Goal: Contribute content

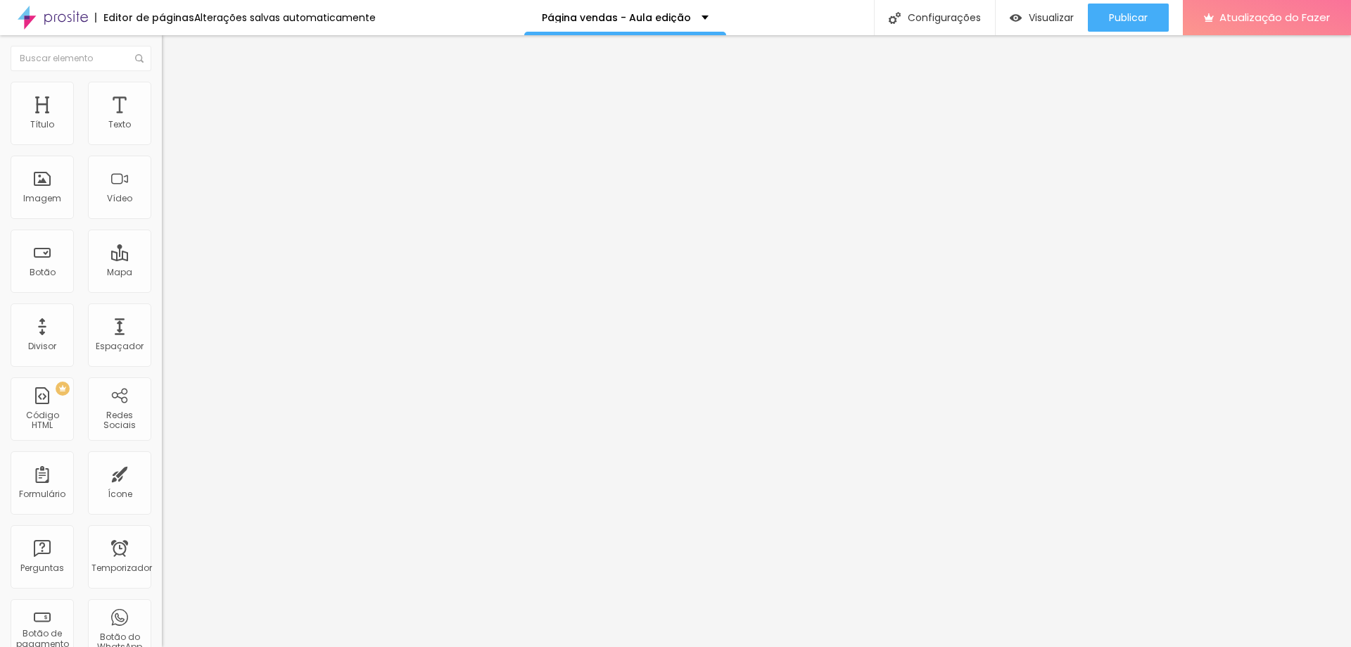
click at [170, 121] on font "Trocar imagem" at bounding box center [204, 115] width 68 height 12
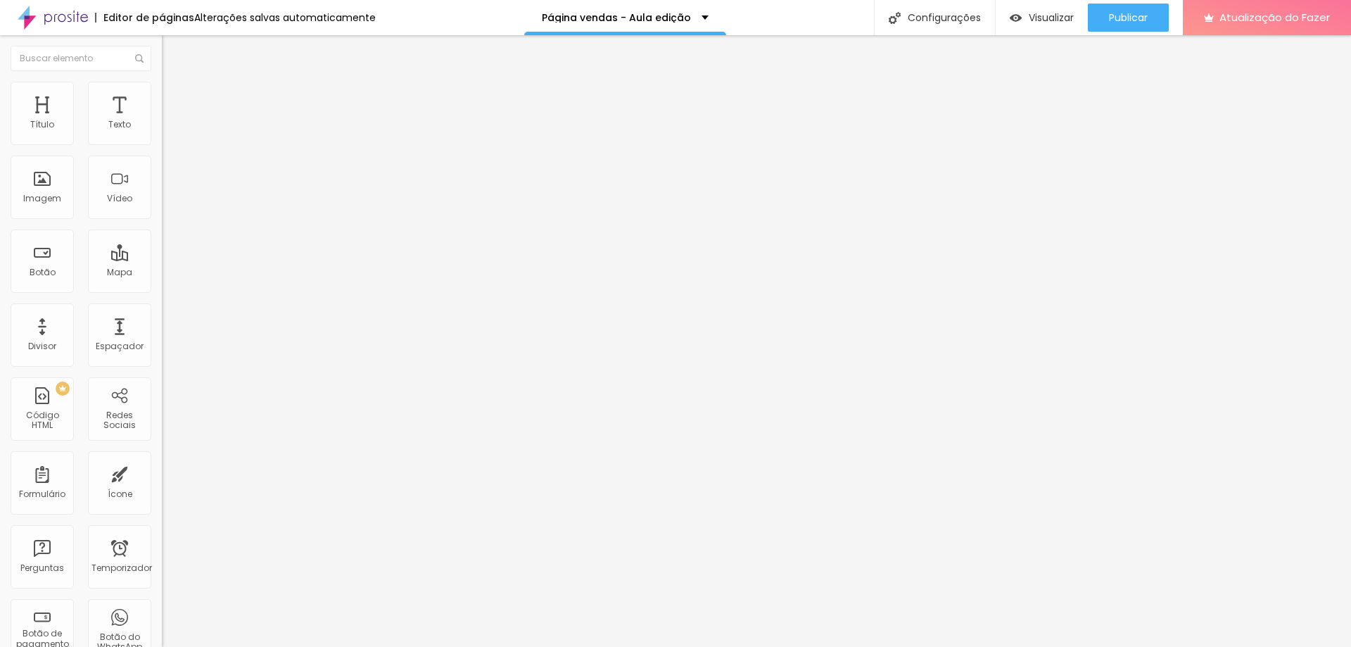
click at [170, 121] on font "Trocar imagem" at bounding box center [204, 115] width 68 height 12
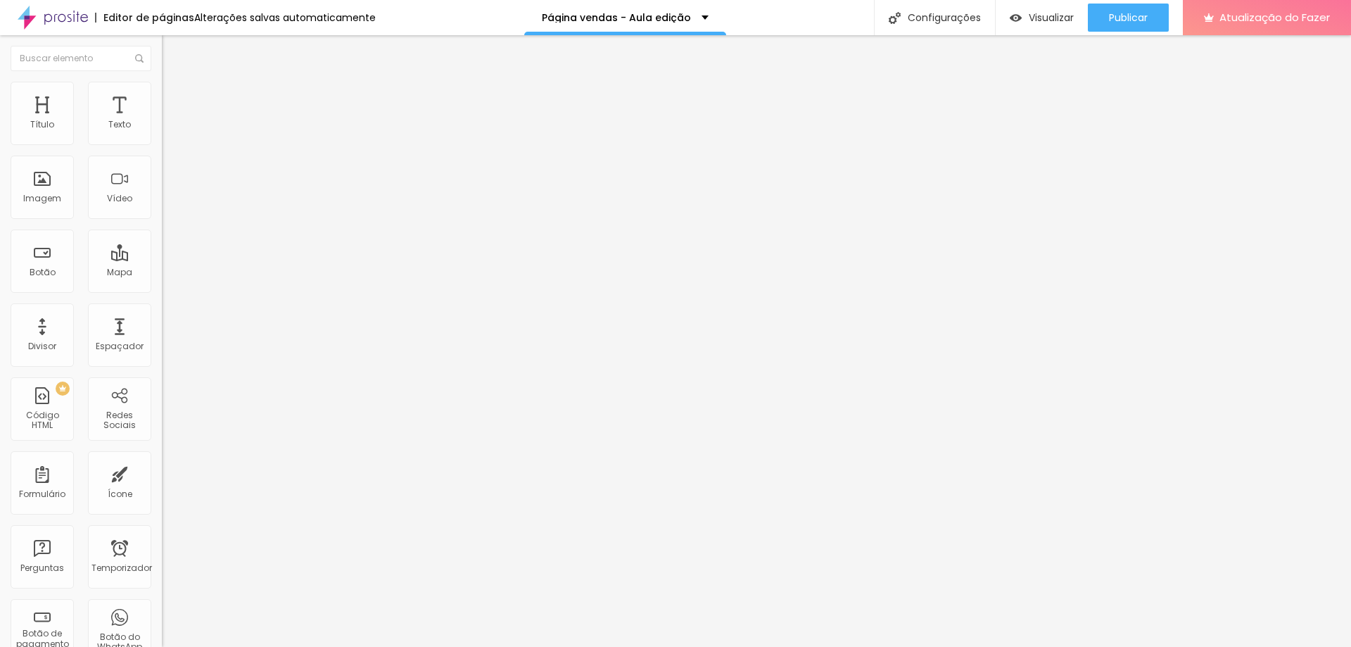
click at [170, 121] on font "Trocar imagem" at bounding box center [204, 115] width 68 height 12
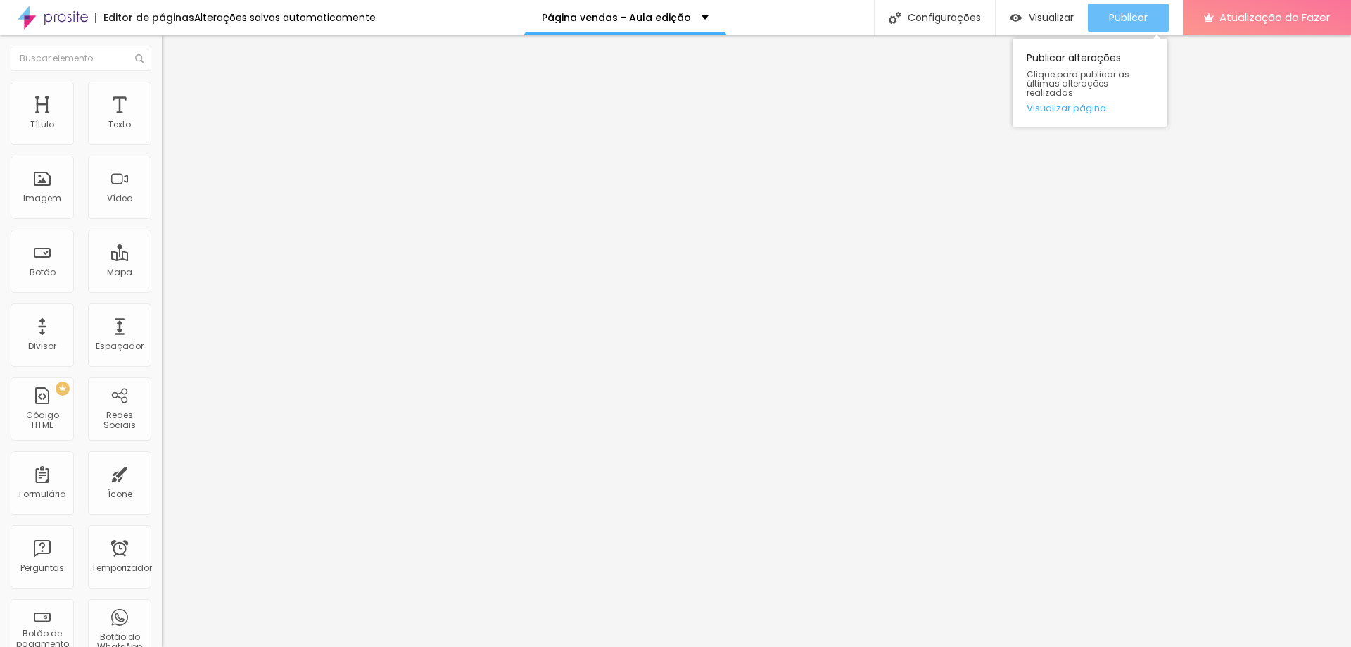
click at [1130, 5] on div "Publicar" at bounding box center [1128, 18] width 39 height 28
click at [1149, 25] on button "Publicar" at bounding box center [1128, 18] width 81 height 28
